Goal: Task Accomplishment & Management: Manage account settings

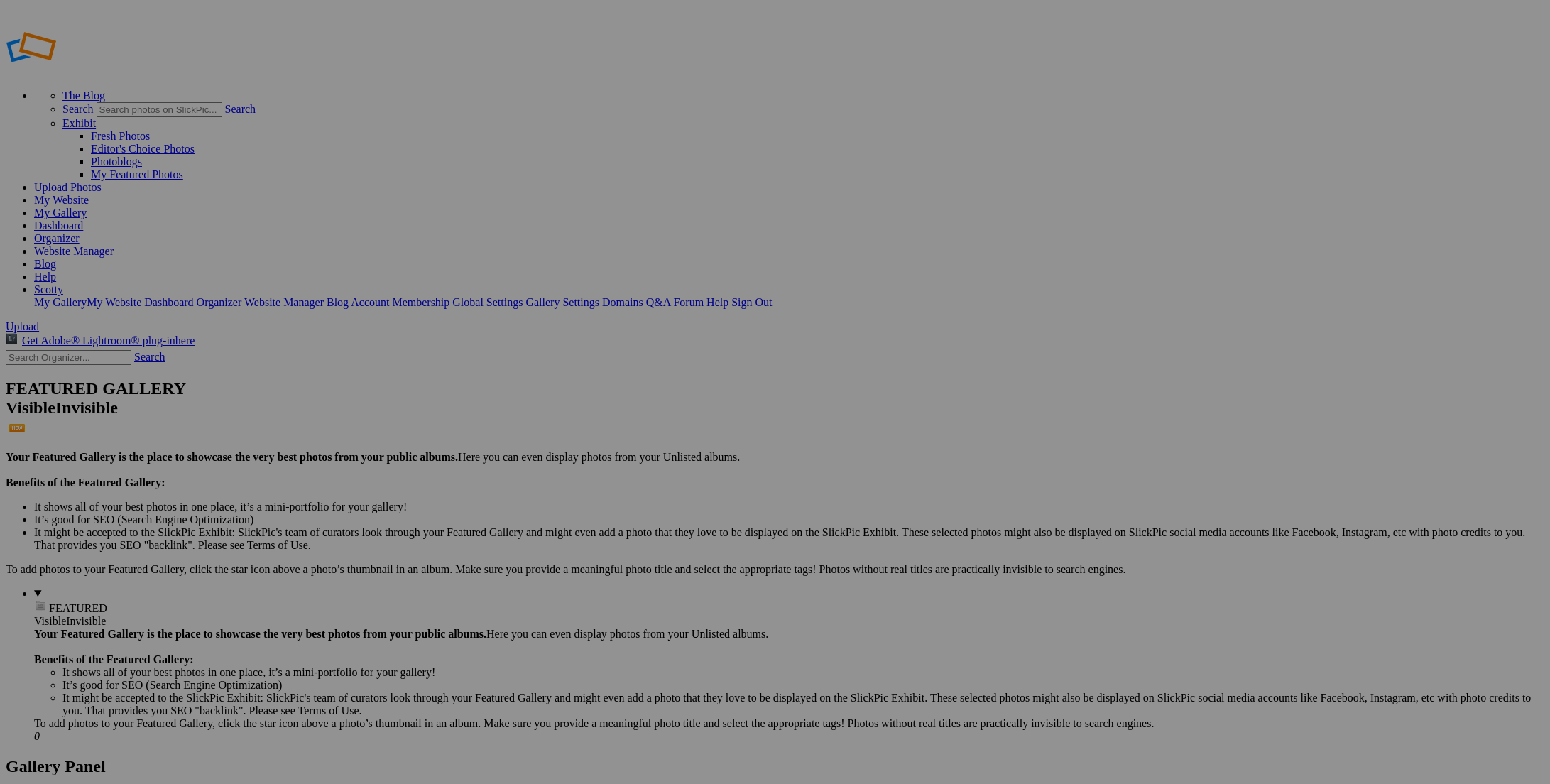
type input "JC Chaos"
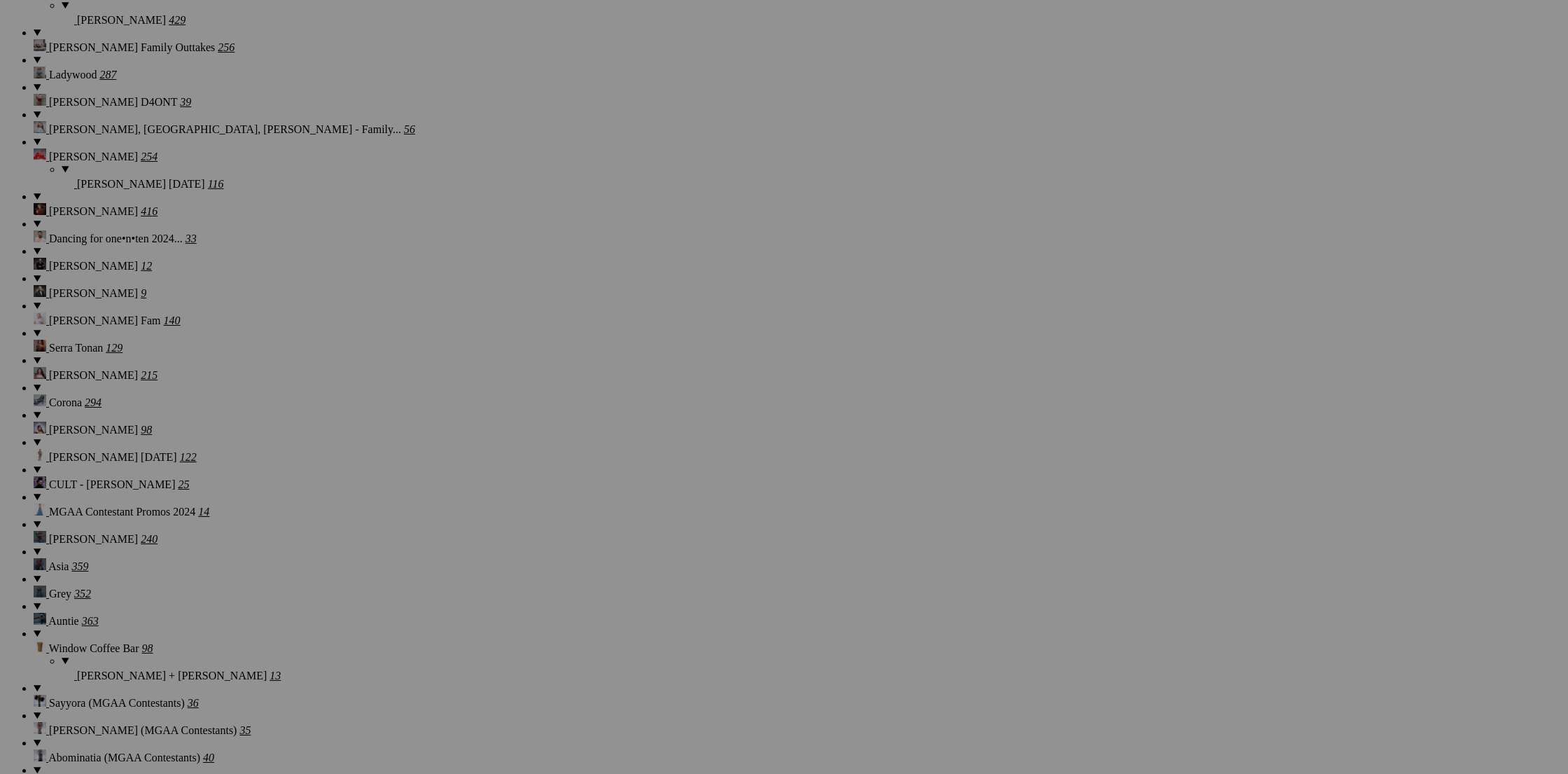
scroll to position [9722, 0]
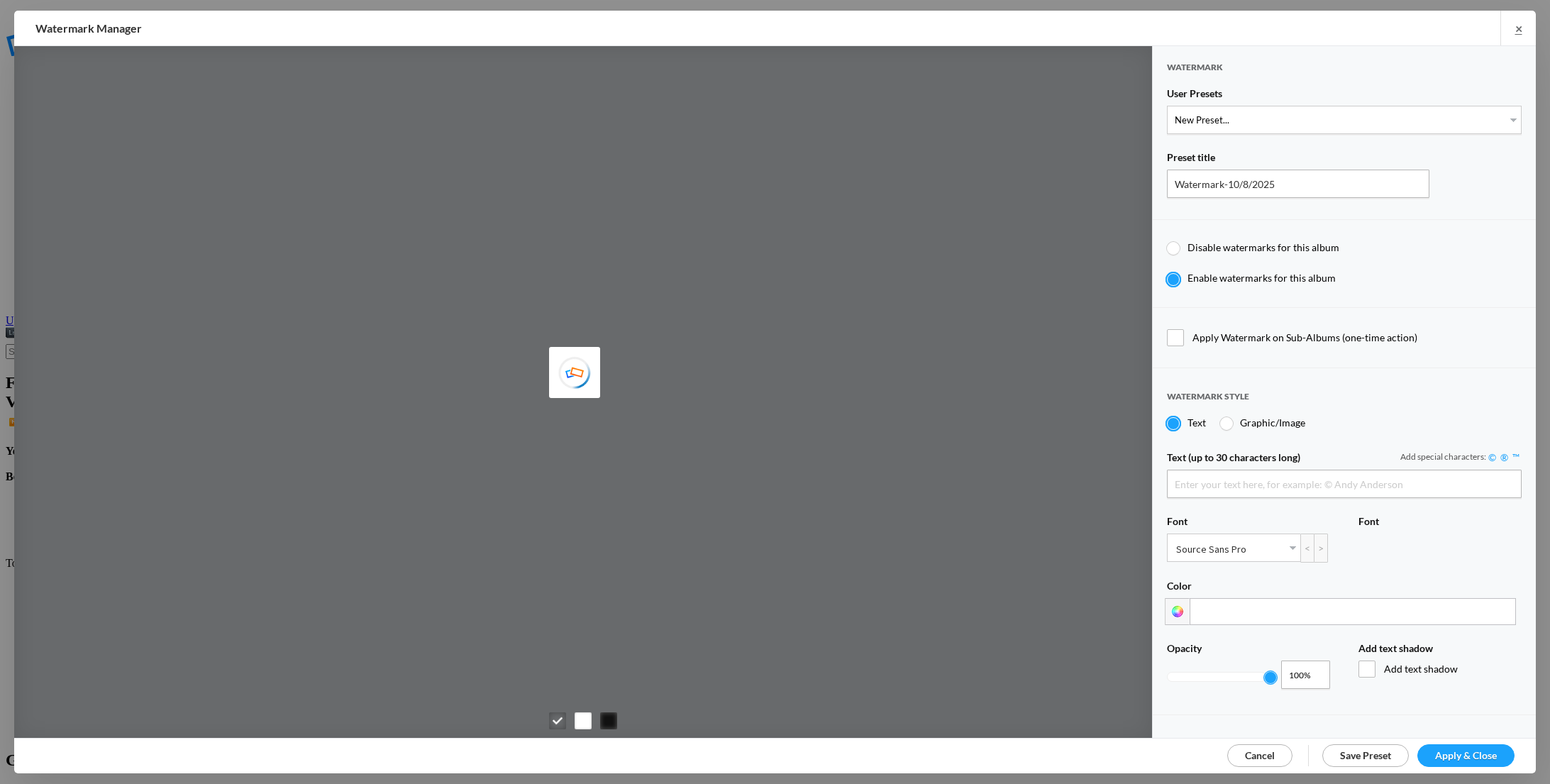
type input "Scotty Kirby"
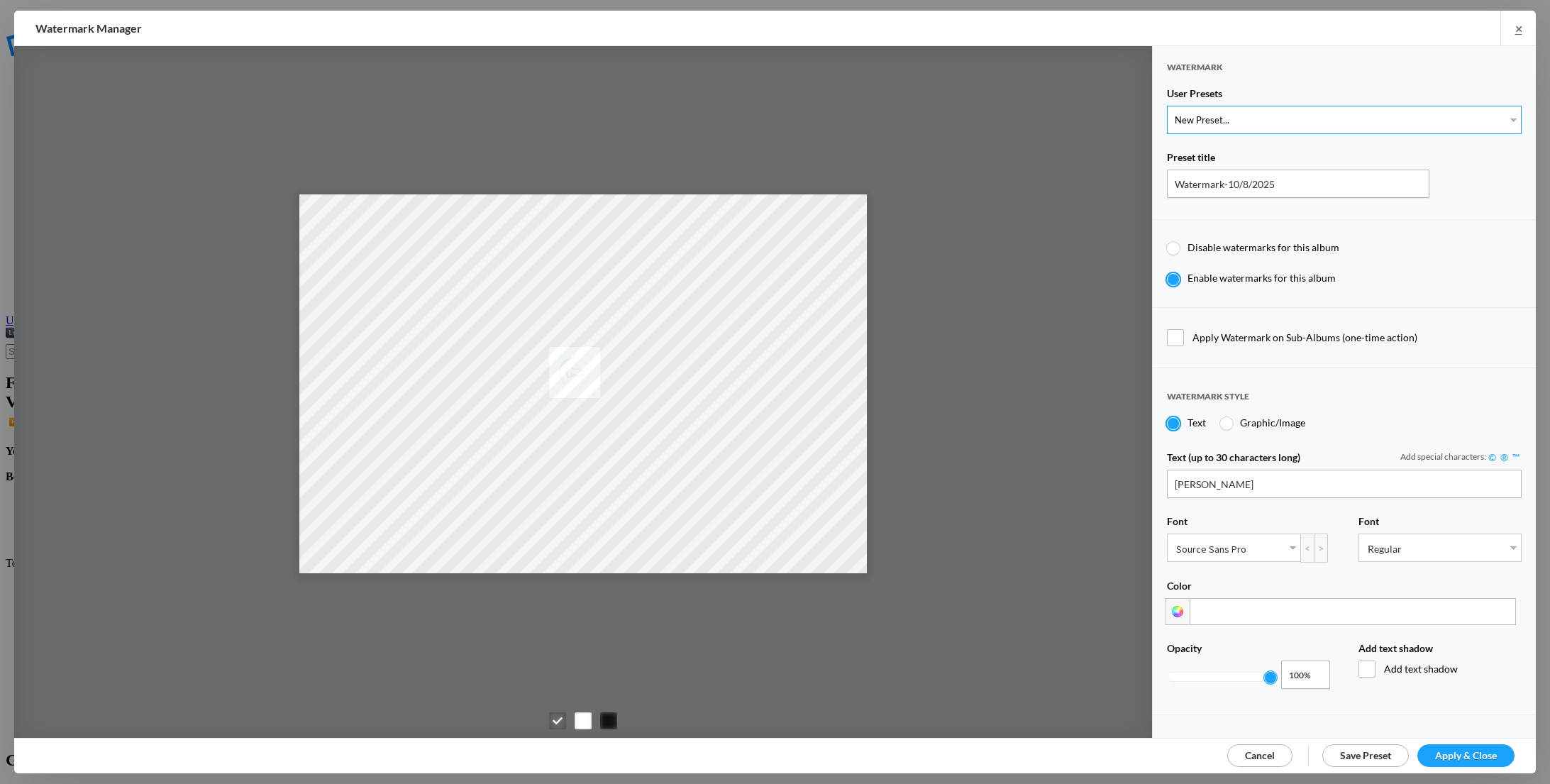
select select "1: Object"
type input "PROOF TEXT"
type input "PROOF PROOF PROOF PROOF PROOF"
type input "0.5"
type input "128"
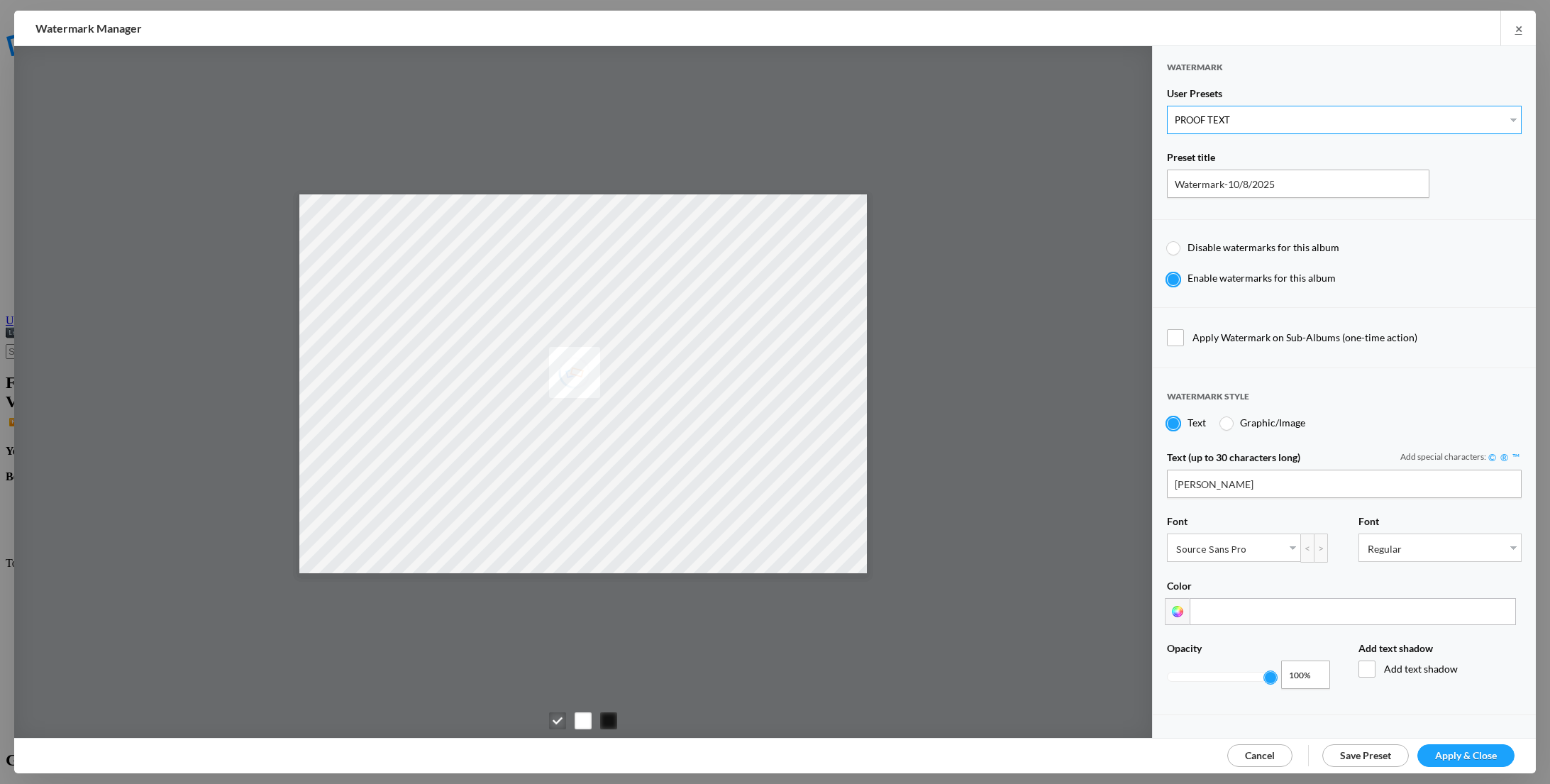
radio input "true"
type input "0"
radio input "false"
click at [1469, 758] on span "Apply & Close" at bounding box center [1466, 755] width 62 height 12
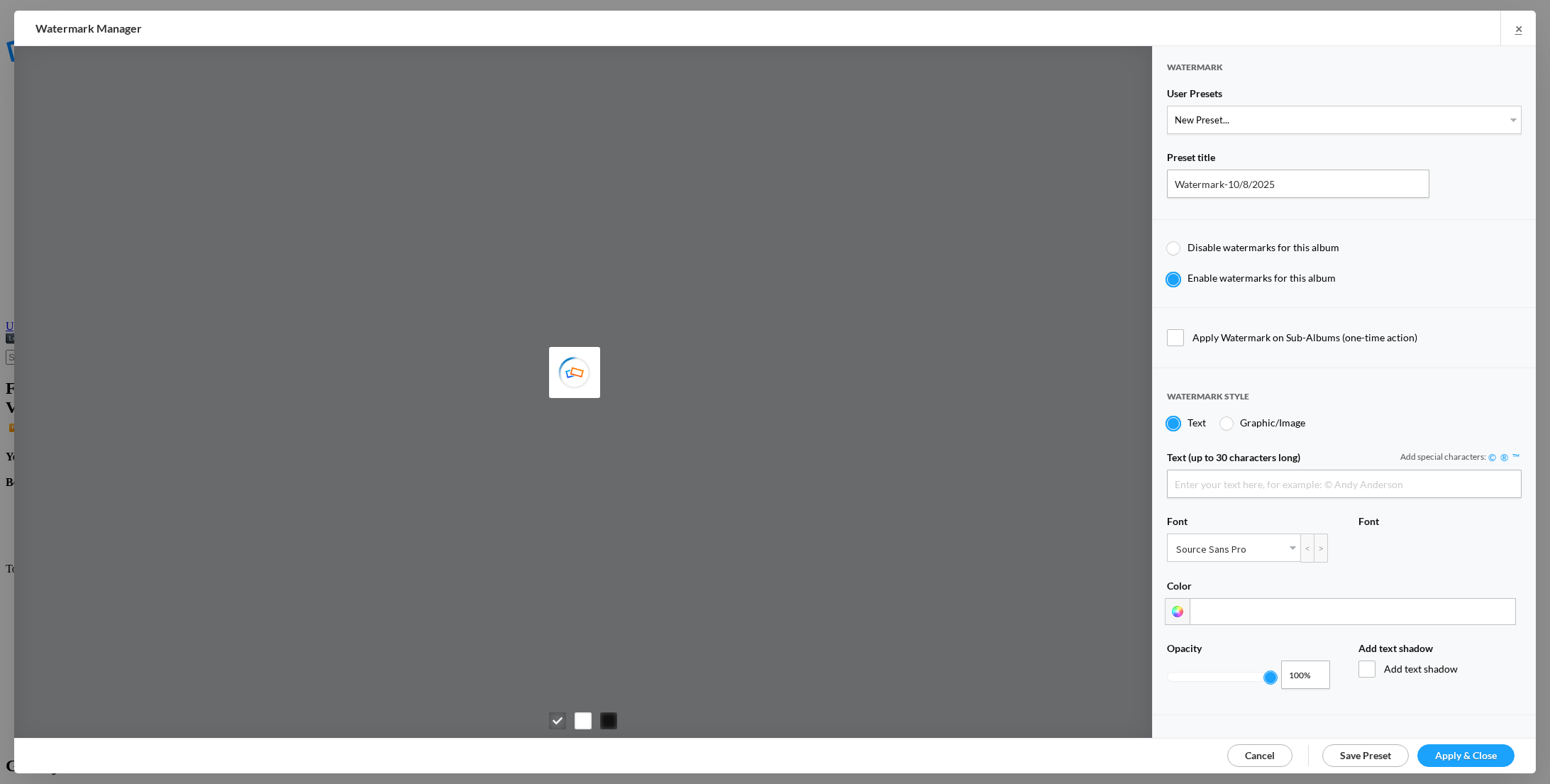
type input "Scotty Kirby"
type input "PROOF TEXT"
type input "PROOF PROOF PROOF PROOF PROOF"
type input "0.5"
type input "128"
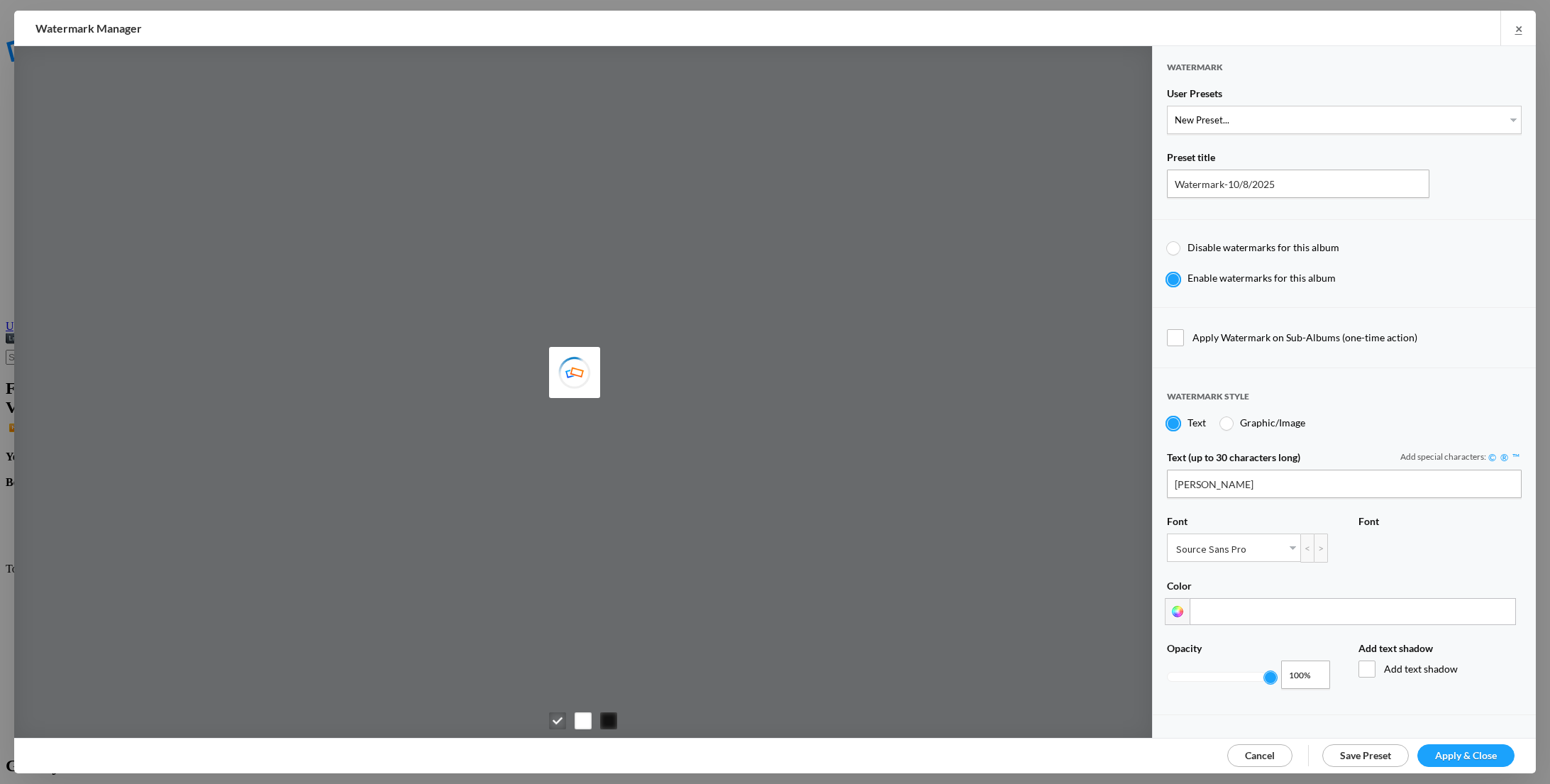
radio input "true"
type input "0"
radio input "false"
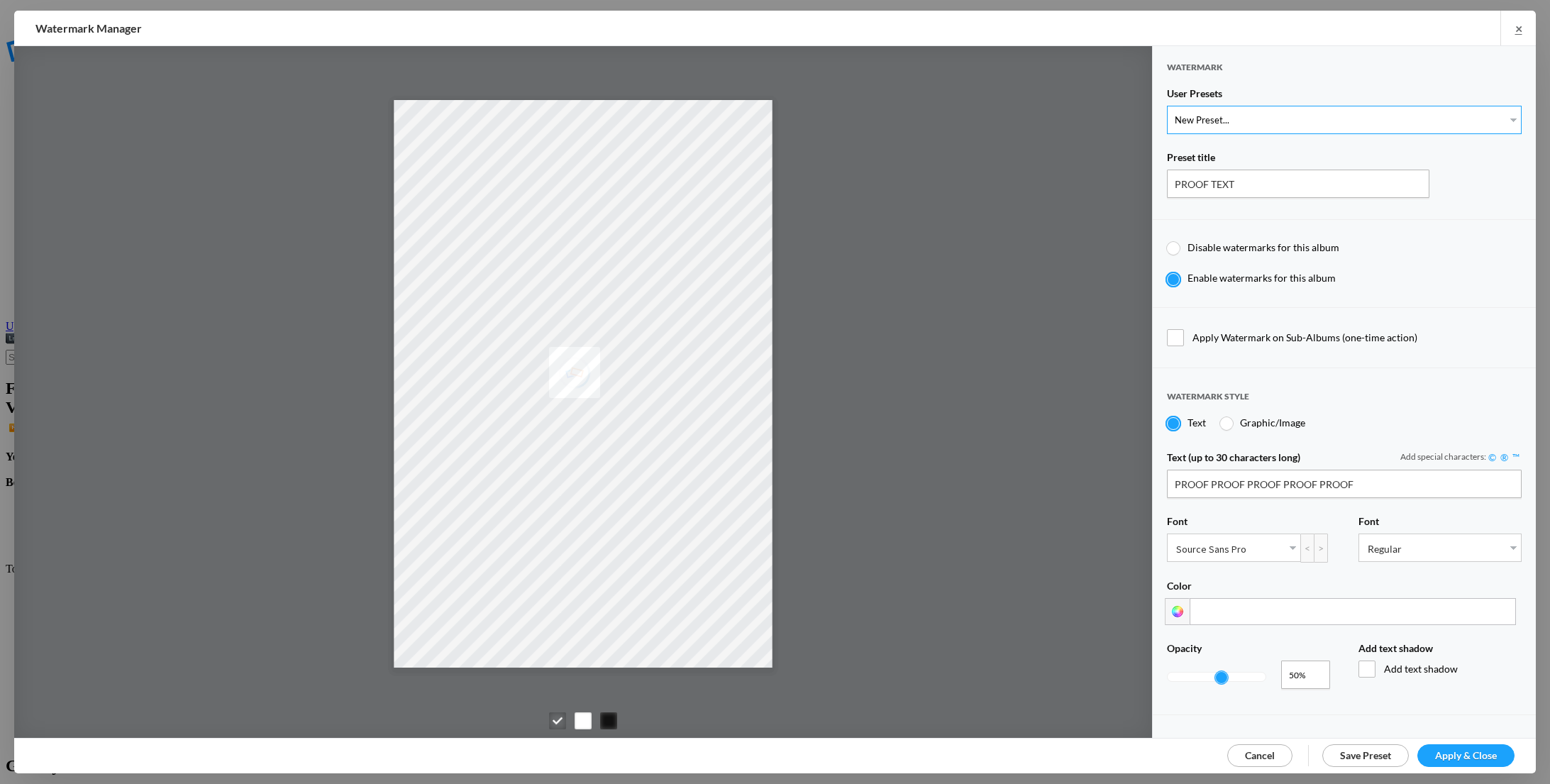
select select "1: Object"
type input "0.25"
click at [1192, 673] on div at bounding box center [1216, 677] width 98 height 8
click at [1448, 749] on span "Apply & Close" at bounding box center [1466, 755] width 62 height 12
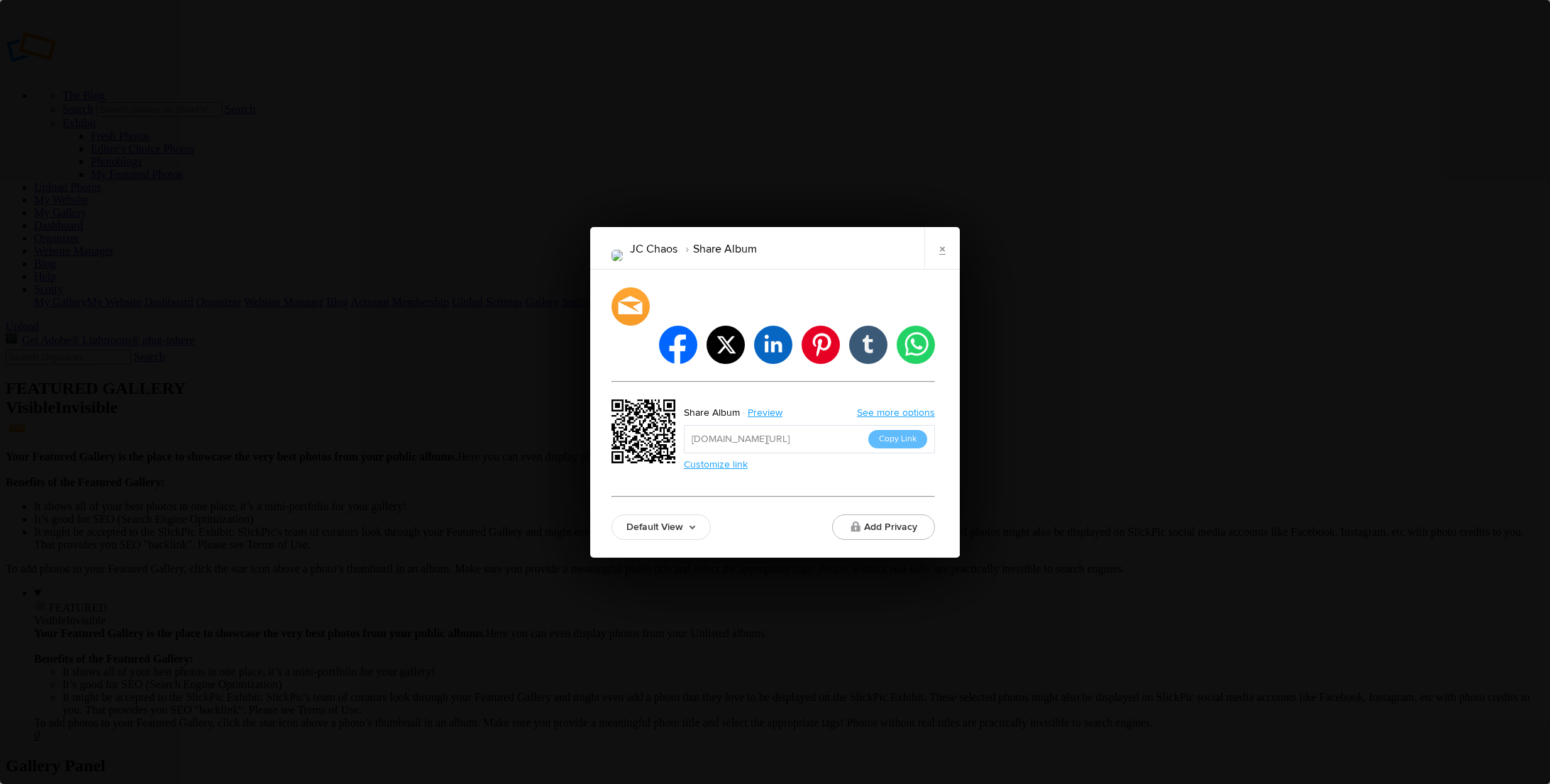
click at [690, 514] on link "Default View" at bounding box center [661, 526] width 99 height 25
drag, startPoint x: 666, startPoint y: 429, endPoint x: 673, endPoint y: 429, distance: 7.0
click at [666, 438] on link "Proofing View" at bounding box center [660, 449] width 98 height 22
click at [901, 430] on button "Copy Link" at bounding box center [897, 439] width 59 height 18
click at [945, 263] on link "×" at bounding box center [942, 248] width 35 height 42
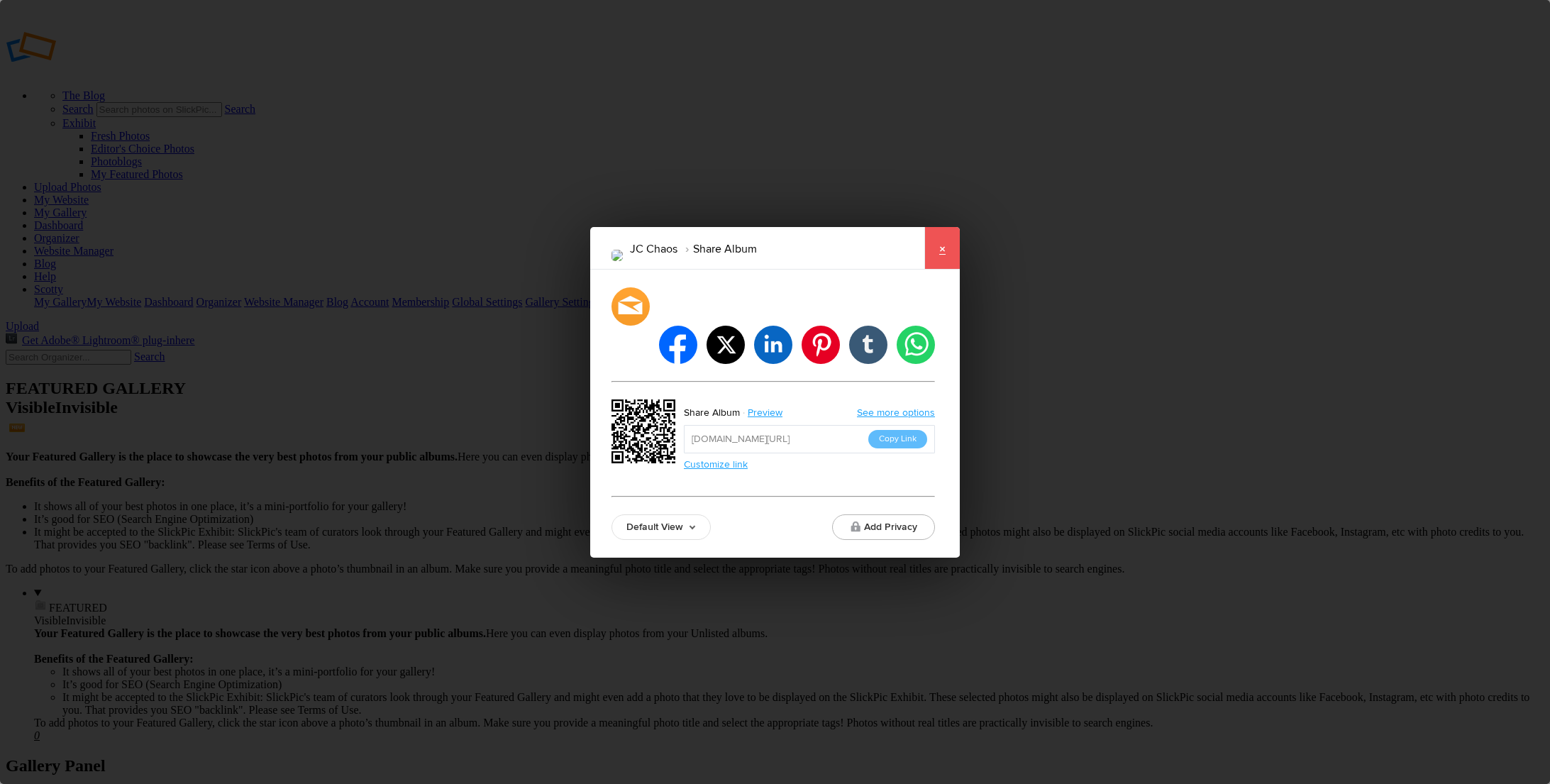
click at [940, 265] on link "×" at bounding box center [942, 248] width 35 height 42
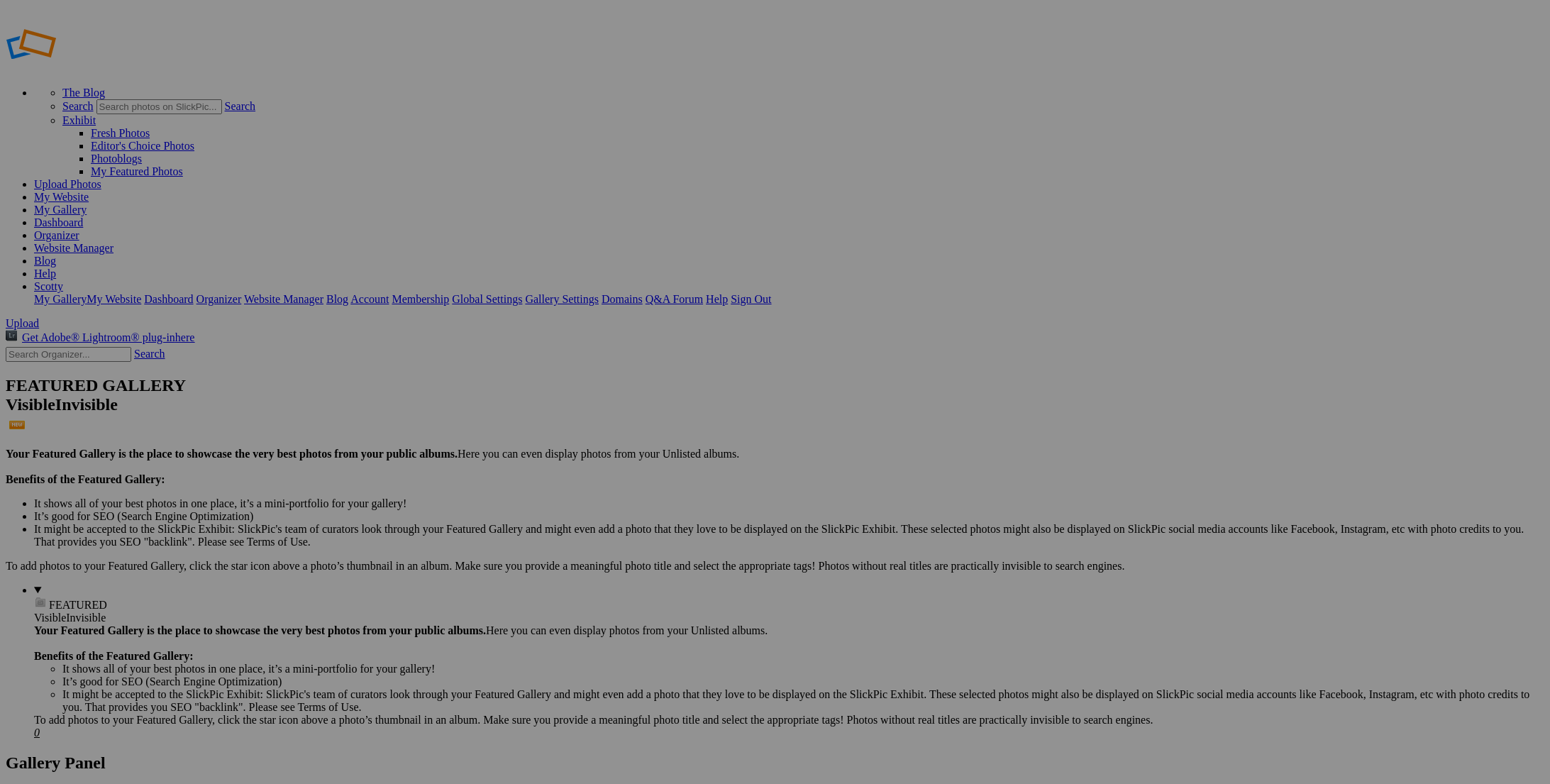
scroll to position [8, 0]
